Goal: Find specific page/section: Find specific page/section

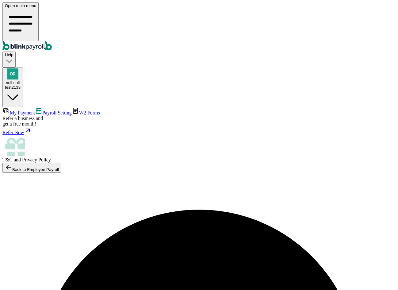
click at [313, 2] on div "Open main menu Help null null test2133" at bounding box center [198, 54] width 393 height 105
click at [13, 52] on span "Help" at bounding box center [9, 54] width 8 height 5
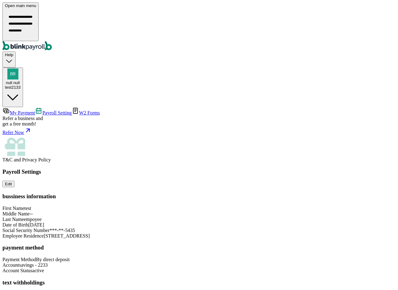
click at [13, 57] on icon "button" at bounding box center [9, 61] width 8 height 8
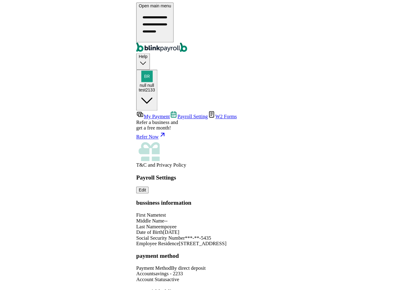
scroll to position [30, 0]
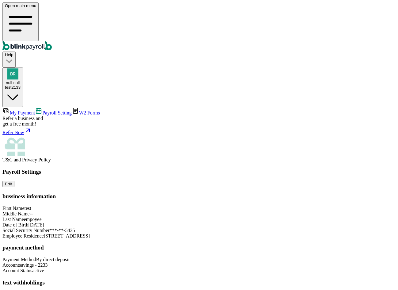
click at [30, 107] on nav "My Payment Payroll Setting W2 Forms Refer a business and get a free month! Refe…" at bounding box center [198, 135] width 393 height 56
click at [72, 110] on link "W2 Forms" at bounding box center [86, 112] width 28 height 5
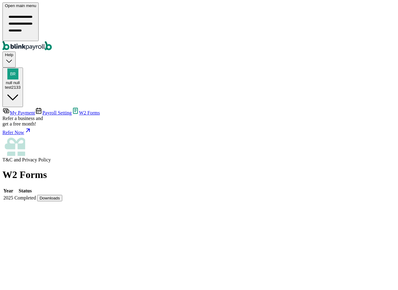
click at [42, 110] on span "Payroll Setting" at bounding box center [56, 112] width 29 height 5
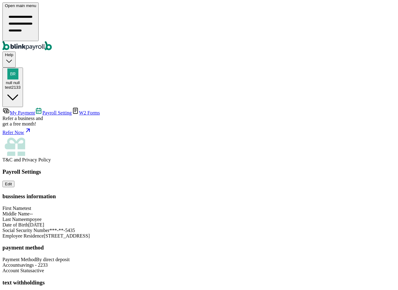
click at [79, 110] on span "W2 Forms" at bounding box center [89, 112] width 21 height 5
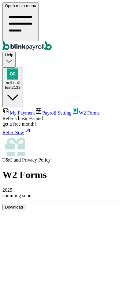
click at [32, 193] on span "comming soon" at bounding box center [16, 195] width 29 height 5
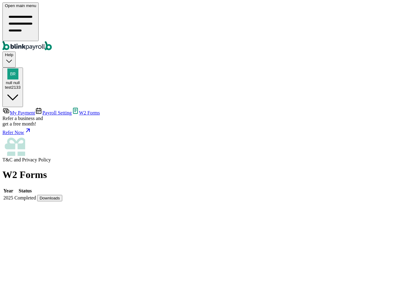
click at [42, 110] on span "Payroll Setting" at bounding box center [56, 112] width 29 height 5
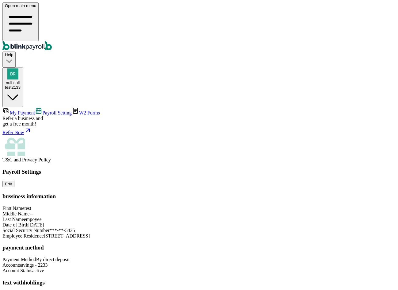
click at [23, 110] on link "My Payment" at bounding box center [18, 112] width 33 height 5
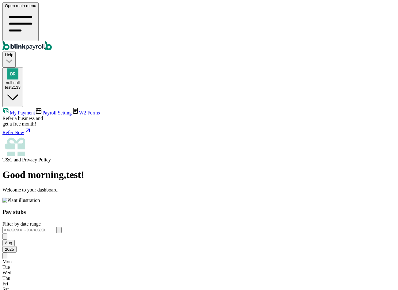
click at [42, 110] on span "Payroll Setting" at bounding box center [56, 112] width 29 height 5
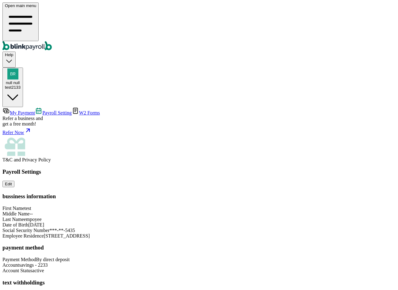
click at [79, 110] on span "W2 Forms" at bounding box center [89, 112] width 21 height 5
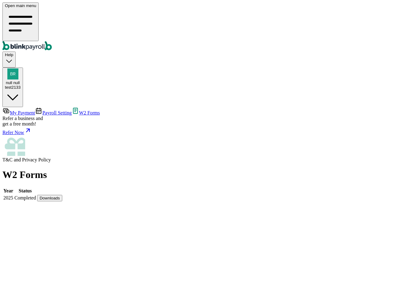
click at [45, 110] on span "Payroll Setting" at bounding box center [56, 112] width 29 height 5
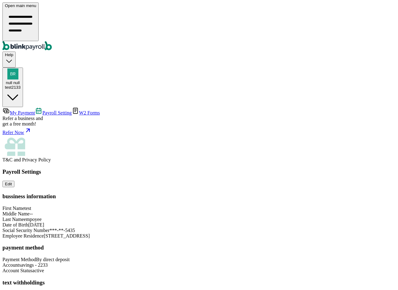
scroll to position [30, 0]
drag, startPoint x: 273, startPoint y: 116, endPoint x: 294, endPoint y: 118, distance: 20.3
click at [294, 228] on div "Social Security Number ***-**-5435" at bounding box center [198, 231] width 393 height 6
click at [75, 228] on span "***-**-5435" at bounding box center [62, 230] width 25 height 5
click at [28, 110] on span "My Payment" at bounding box center [22, 112] width 25 height 5
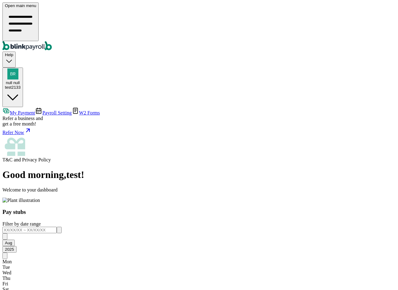
drag, startPoint x: 198, startPoint y: 71, endPoint x: 198, endPoint y: 67, distance: 3.4
click at [198, 209] on div "Pay stubs Filter by date range [DATE] Mon Tue Wed Thu Fri Sat Sun 28 29 30 31 1…" at bounding box center [198, 261] width 393 height 104
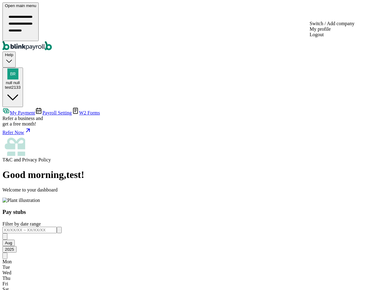
click at [21, 85] on div "test2133" at bounding box center [13, 87] width 16 height 5
click at [171, 169] on div "Good morning , test ! Welcome to your dashboard Pay stubs Filter by date range …" at bounding box center [194, 285] width 385 height 232
drag, startPoint x: 170, startPoint y: 163, endPoint x: 184, endPoint y: 165, distance: 13.9
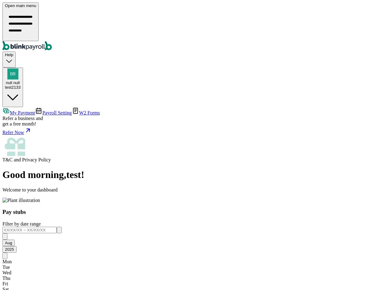
click at [170, 169] on div "Good morning , test ! Welcome to your dashboard Pay stubs Filter by date range …" at bounding box center [194, 285] width 385 height 232
